Goal: Book appointment/travel/reservation

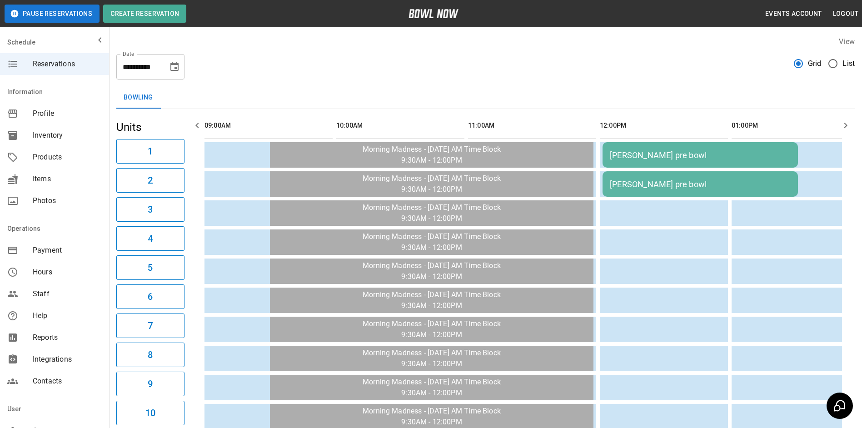
scroll to position [0, 1352]
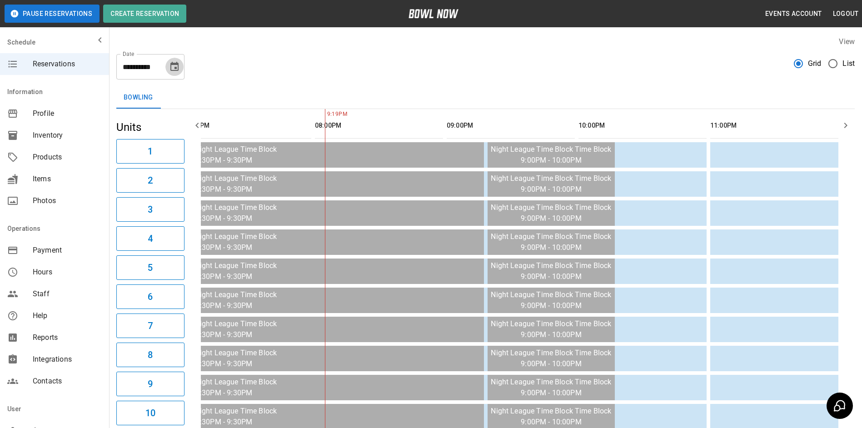
click at [169, 70] on icon "Choose date, selected date is Oct 3, 2025" at bounding box center [174, 66] width 11 height 11
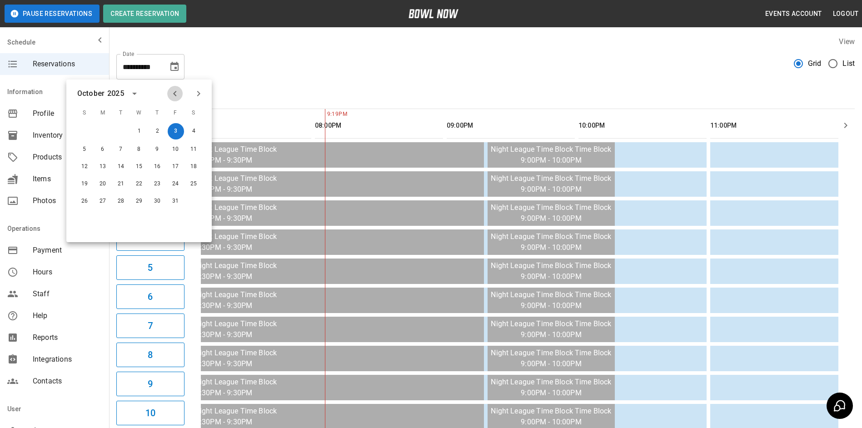
click at [169, 91] on icon "Previous month" at bounding box center [174, 93] width 11 height 11
click at [99, 204] on button "29" at bounding box center [102, 200] width 16 height 16
type input "**********"
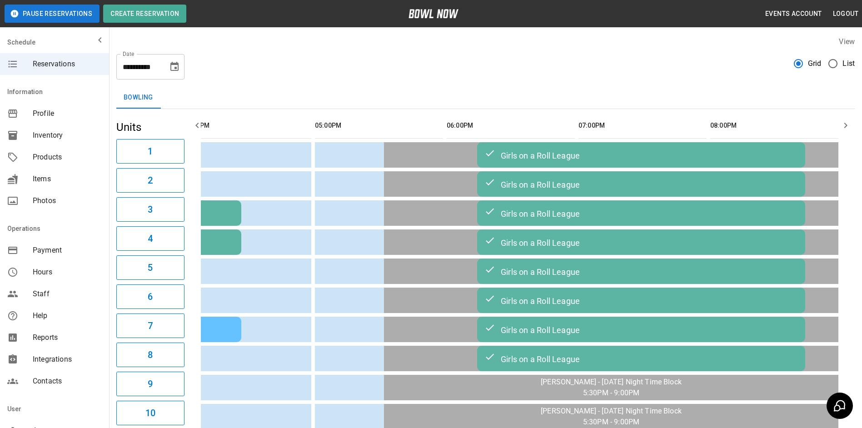
scroll to position [0, 0]
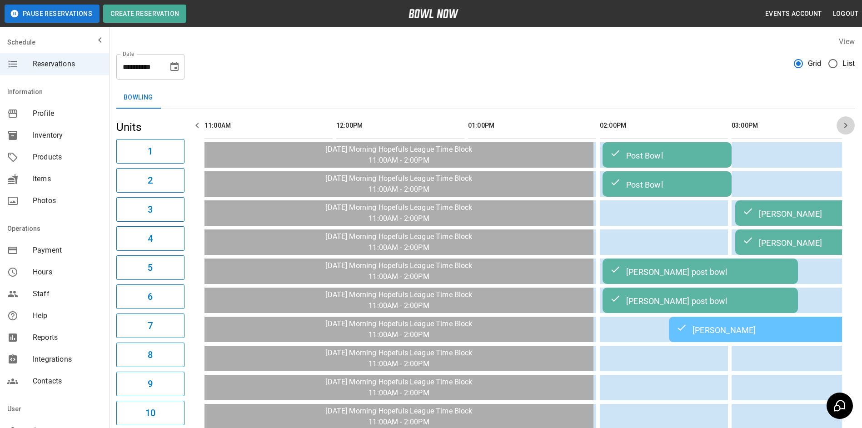
click at [839, 126] on button "button" at bounding box center [845, 125] width 18 height 18
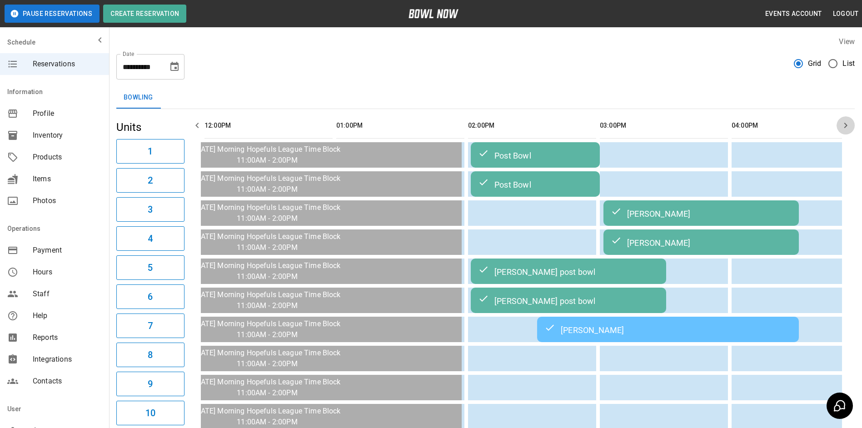
click at [839, 126] on button "button" at bounding box center [845, 125] width 18 height 18
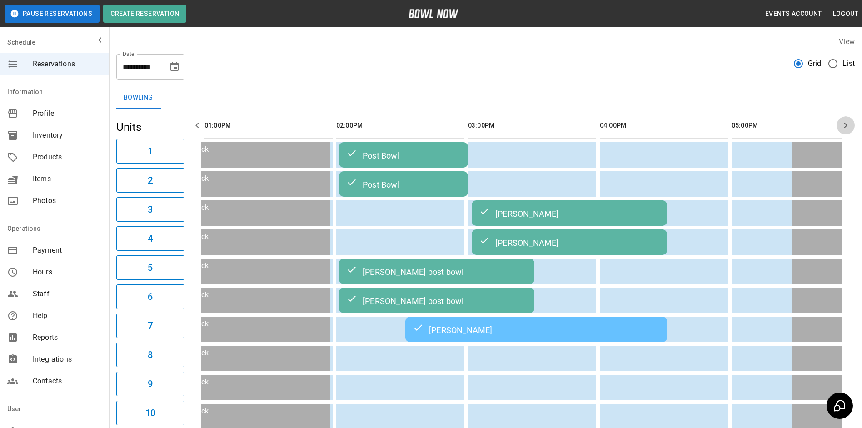
click at [839, 126] on button "button" at bounding box center [845, 125] width 18 height 18
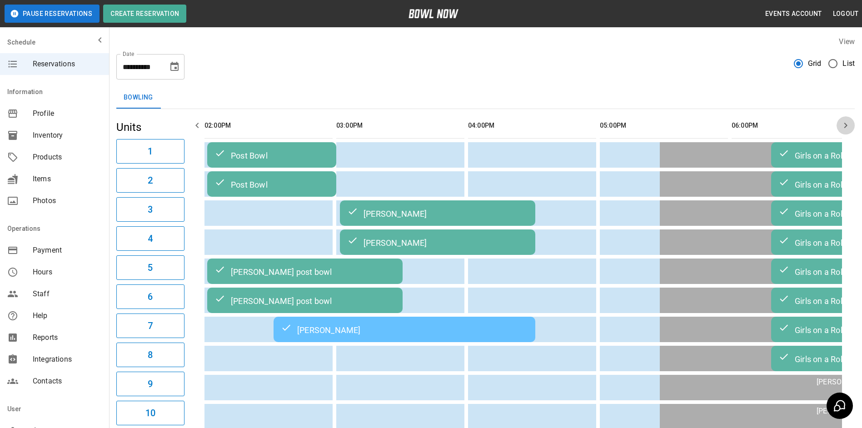
click at [838, 126] on button "button" at bounding box center [845, 125] width 18 height 18
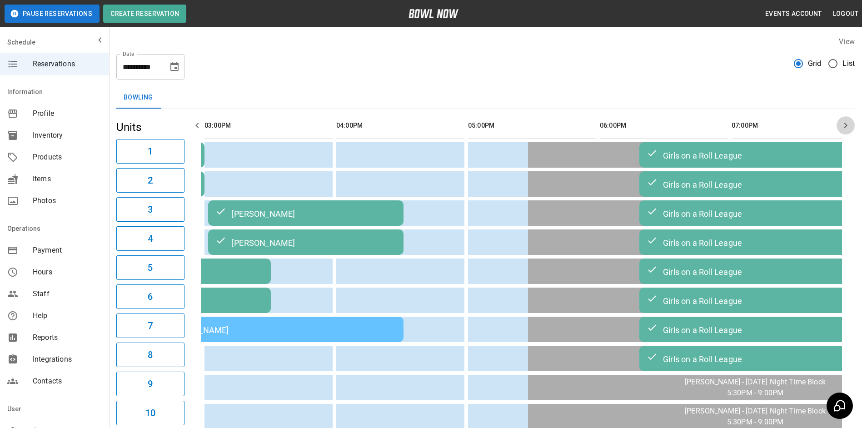
click at [838, 126] on button "button" at bounding box center [845, 125] width 18 height 18
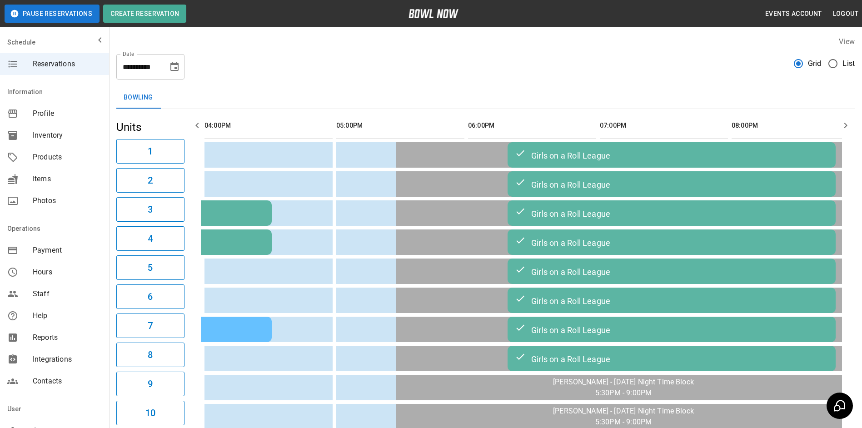
click at [838, 126] on button "button" at bounding box center [845, 125] width 18 height 18
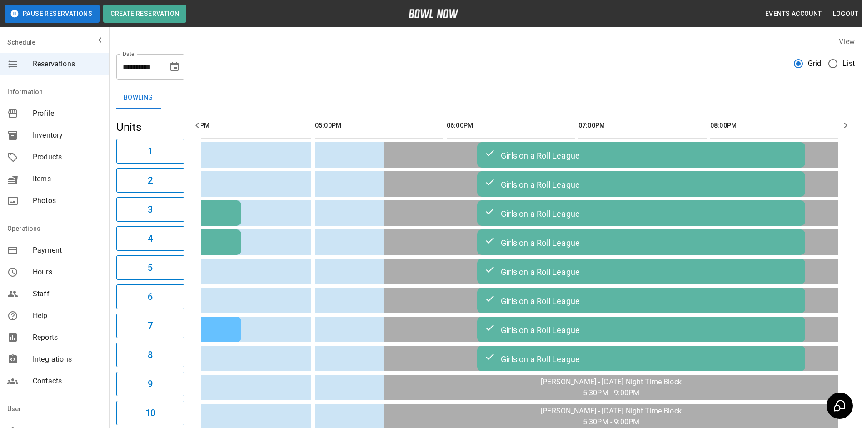
click at [838, 126] on button "button" at bounding box center [845, 125] width 18 height 18
drag, startPoint x: 838, startPoint y: 126, endPoint x: 808, endPoint y: 125, distance: 30.4
